Goal: Task Accomplishment & Management: Use online tool/utility

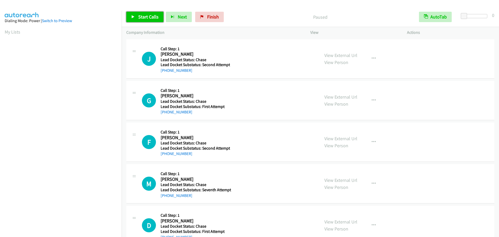
click at [136, 15] on link "Start Calls" at bounding box center [144, 17] width 37 height 10
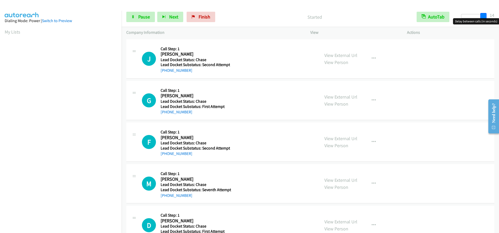
click at [485, 14] on div at bounding box center [473, 16] width 24 height 4
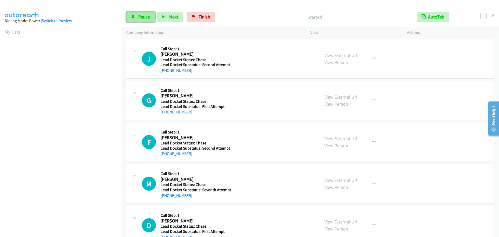
click at [140, 14] on span "Pause" at bounding box center [144, 17] width 12 height 6
click at [141, 17] on span "Start Calls" at bounding box center [148, 17] width 20 height 6
click at [204, 17] on span "Finish" at bounding box center [204, 17] width 12 height 6
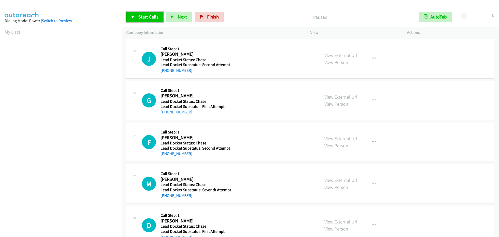
click at [148, 21] on link "Start Calls" at bounding box center [144, 17] width 37 height 10
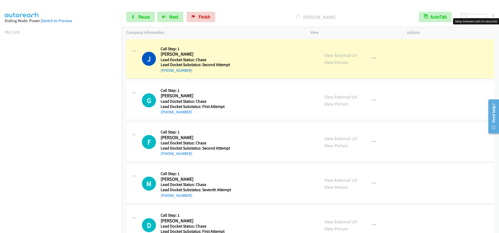
click at [477, 17] on div at bounding box center [475, 16] width 24 height 4
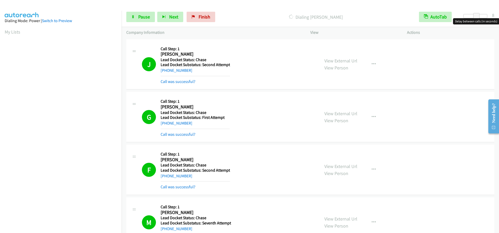
click at [485, 15] on div at bounding box center [475, 16] width 24 height 4
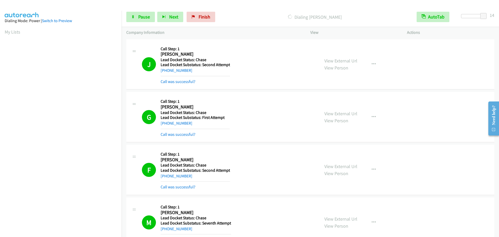
scroll to position [55, 0]
drag, startPoint x: 271, startPoint y: 20, endPoint x: 260, endPoint y: 25, distance: 11.6
click at [270, 21] on div "Call Completed" at bounding box center [314, 17] width 194 height 10
click at [138, 15] on span "Pause" at bounding box center [144, 17] width 12 height 6
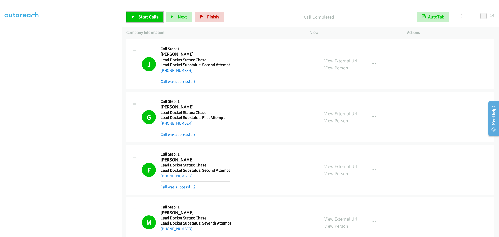
drag, startPoint x: 145, startPoint y: 14, endPoint x: 140, endPoint y: 18, distance: 6.9
click at [145, 14] on span "Start Calls" at bounding box center [148, 17] width 20 height 6
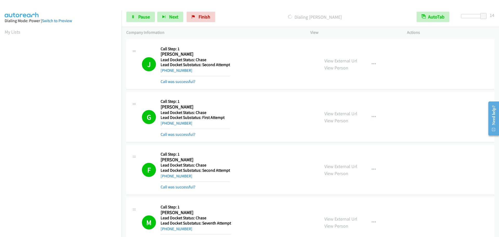
drag, startPoint x: 125, startPoint y: 127, endPoint x: 118, endPoint y: 125, distance: 6.9
click at [125, 126] on td "G Callback Scheduled Call Step: 1 Greeley Hale America/Chicago Lead Docket Stat…" at bounding box center [310, 117] width 377 height 53
click at [141, 15] on span "Pause" at bounding box center [144, 17] width 12 height 6
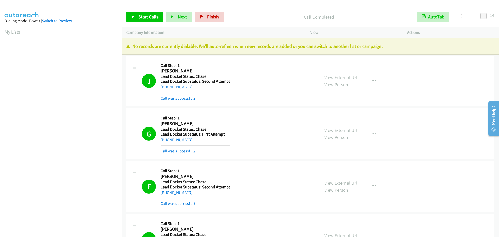
scroll to position [55, 0]
click at [132, 14] on link "Start Calls" at bounding box center [144, 17] width 37 height 10
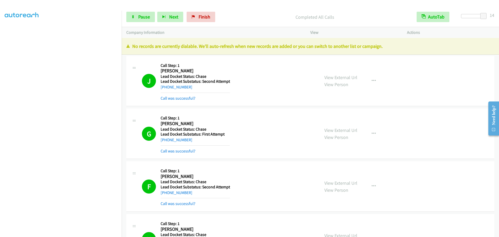
scroll to position [0, 0]
drag, startPoint x: 196, startPoint y: 19, endPoint x: 244, endPoint y: 26, distance: 48.6
click at [196, 19] on link "Finish" at bounding box center [200, 17] width 29 height 10
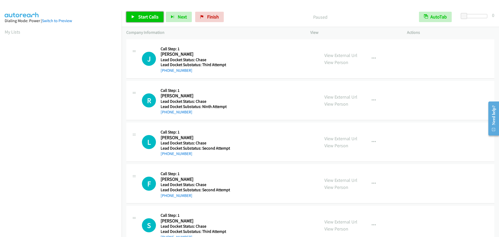
click at [134, 16] on icon at bounding box center [133, 17] width 4 height 4
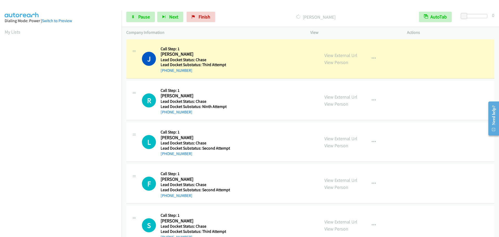
scroll to position [55, 0]
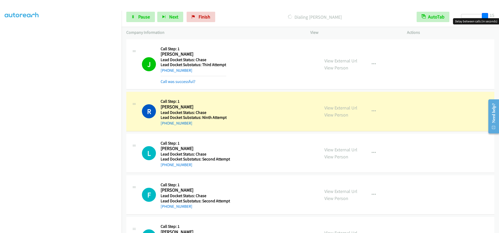
click at [485, 15] on div at bounding box center [473, 16] width 24 height 4
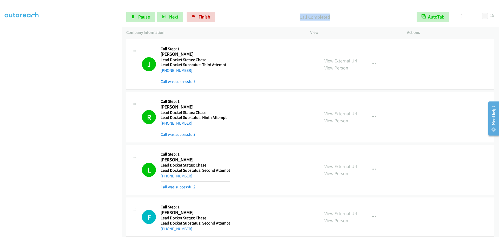
drag, startPoint x: 341, startPoint y: 17, endPoint x: 285, endPoint y: 12, distance: 56.1
click at [286, 15] on p "Call Completed" at bounding box center [314, 17] width 185 height 7
click at [285, 10] on div "Start Calls Pause Next Finish Call Completed AutoTab AutoTab 15" at bounding box center [310, 17] width 377 height 20
click at [337, 7] on main "Start Calls Pause Next Finish Call Completed AutoTab AutoTab 15 Company Informa…" at bounding box center [249, 12] width 499 height 25
click at [240, 19] on p "Call Completed" at bounding box center [314, 17] width 185 height 7
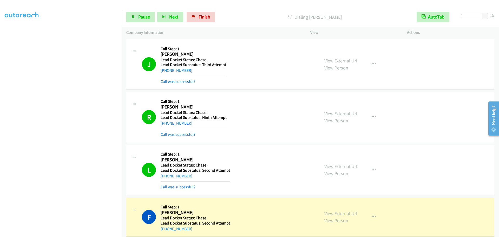
scroll to position [44, 0]
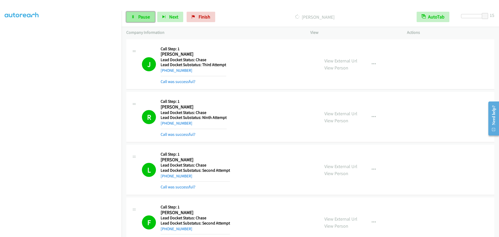
click at [130, 16] on link "Pause" at bounding box center [140, 17] width 29 height 10
click at [144, 12] on link "Start Calls" at bounding box center [144, 17] width 37 height 10
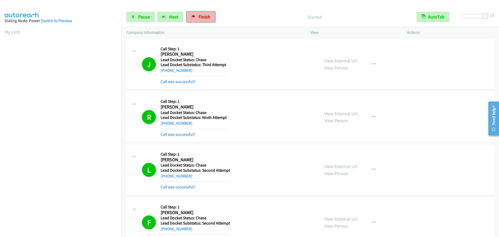
click at [203, 15] on span "Finish" at bounding box center [204, 17] width 12 height 6
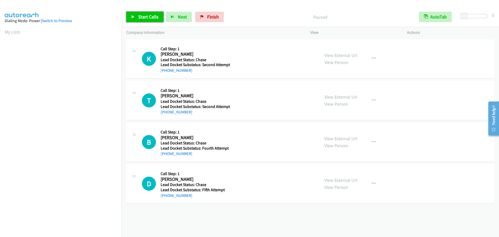
click at [140, 11] on div "Start Calls Pause Next Finish Paused AutoTab AutoTab 0" at bounding box center [310, 17] width 377 height 20
click at [139, 17] on span "Start Calls" at bounding box center [148, 17] width 20 height 6
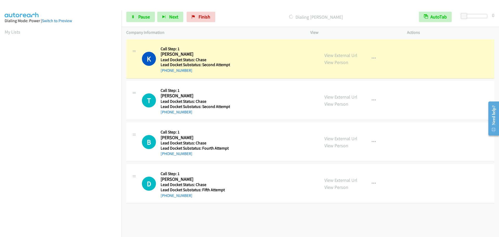
scroll to position [55, 0]
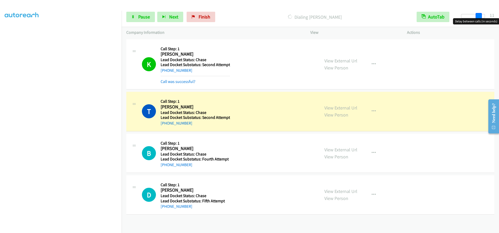
click at [481, 16] on div at bounding box center [473, 16] width 24 height 4
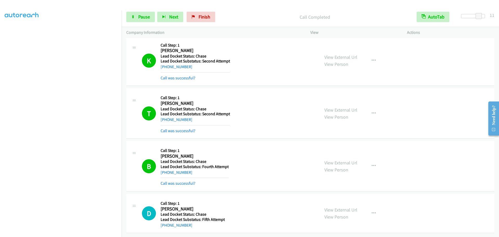
scroll to position [0, 0]
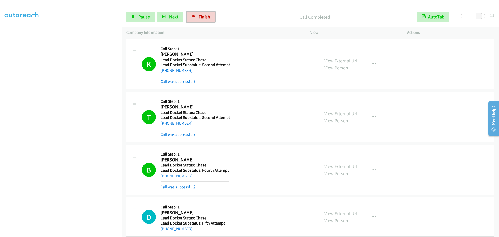
drag, startPoint x: 197, startPoint y: 16, endPoint x: 277, endPoint y: 16, distance: 80.3
click at [197, 16] on link "Finish" at bounding box center [200, 17] width 29 height 10
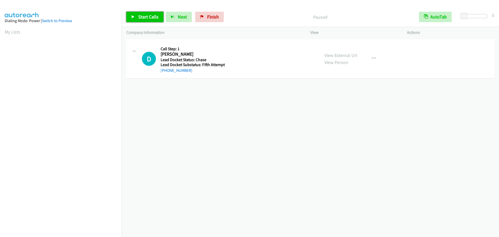
click at [143, 12] on link "Start Calls" at bounding box center [144, 17] width 37 height 10
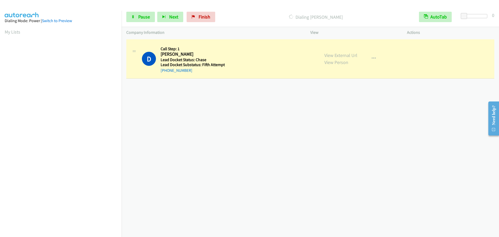
scroll to position [55, 0]
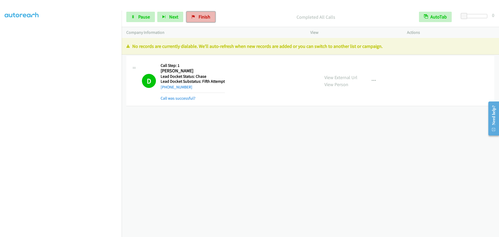
click at [197, 14] on link "Finish" at bounding box center [200, 17] width 29 height 10
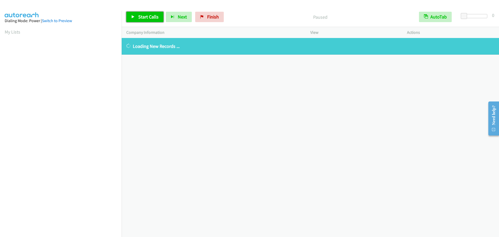
click at [150, 13] on link "Start Calls" at bounding box center [144, 17] width 37 height 10
drag, startPoint x: 217, startPoint y: 17, endPoint x: 211, endPoint y: 17, distance: 6.2
click at [215, 18] on div "Start Calls Pause Next Finish Completed All Calls AutoTab AutoTab 0" at bounding box center [310, 17] width 377 height 20
drag, startPoint x: 211, startPoint y: 17, endPoint x: 299, endPoint y: 17, distance: 87.8
click at [211, 17] on link "Finish" at bounding box center [200, 17] width 29 height 10
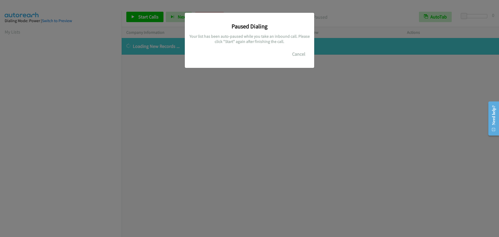
scroll to position [55, 0]
